Goal: Find specific page/section: Find specific page/section

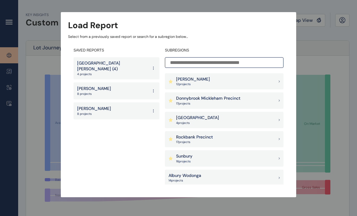
click at [272, 98] on div "Donnybrook Mickleham Precinct 17 project s" at bounding box center [224, 100] width 119 height 16
click at [280, 100] on div "Donnybrook Mickleham Precinct 17 project s" at bounding box center [224, 100] width 119 height 16
click at [9, 76] on div "Load Report Select from a previously saved report or search for a subregion bel…" at bounding box center [178, 92] width 357 height 185
click at [9, 75] on div "Load Report Select from a previously saved report or search for a subregion bel…" at bounding box center [178, 92] width 357 height 185
click at [12, 73] on div "Load Report Select from a previously saved report or search for a subregion bel…" at bounding box center [178, 92] width 357 height 185
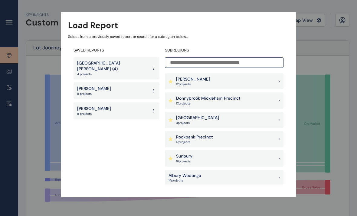
click at [12, 73] on div "Load Report Select from a previously saved report or search for a subregion bel…" at bounding box center [178, 92] width 357 height 185
click at [134, 67] on div "New Merri Park (4) 4 projects" at bounding box center [117, 68] width 86 height 22
